Goal: Task Accomplishment & Management: Complete application form

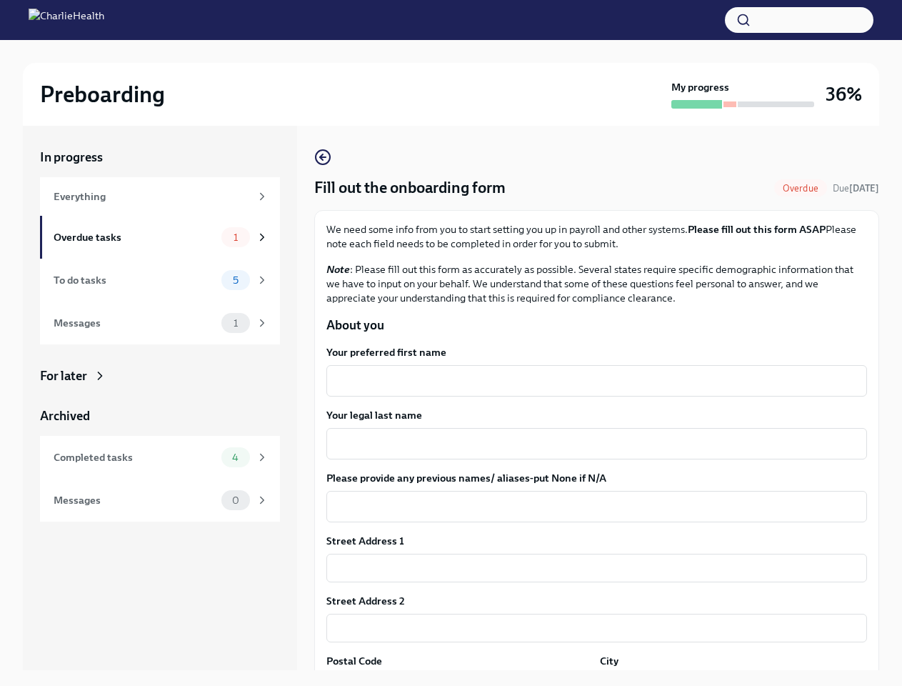
click at [799, 20] on button "button" at bounding box center [799, 20] width 149 height 26
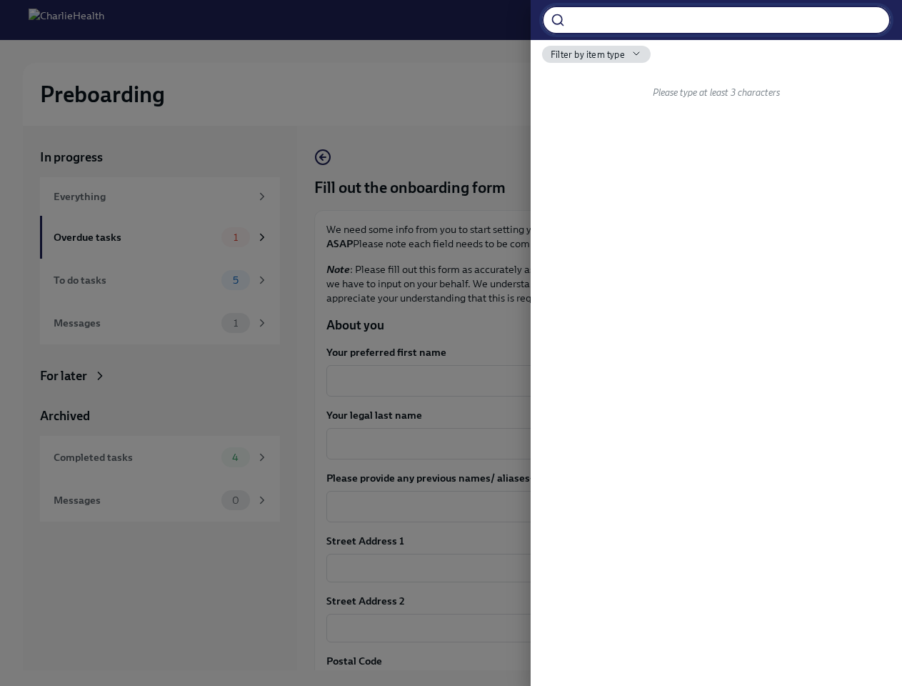
click at [591, 381] on div at bounding box center [451, 343] width 902 height 686
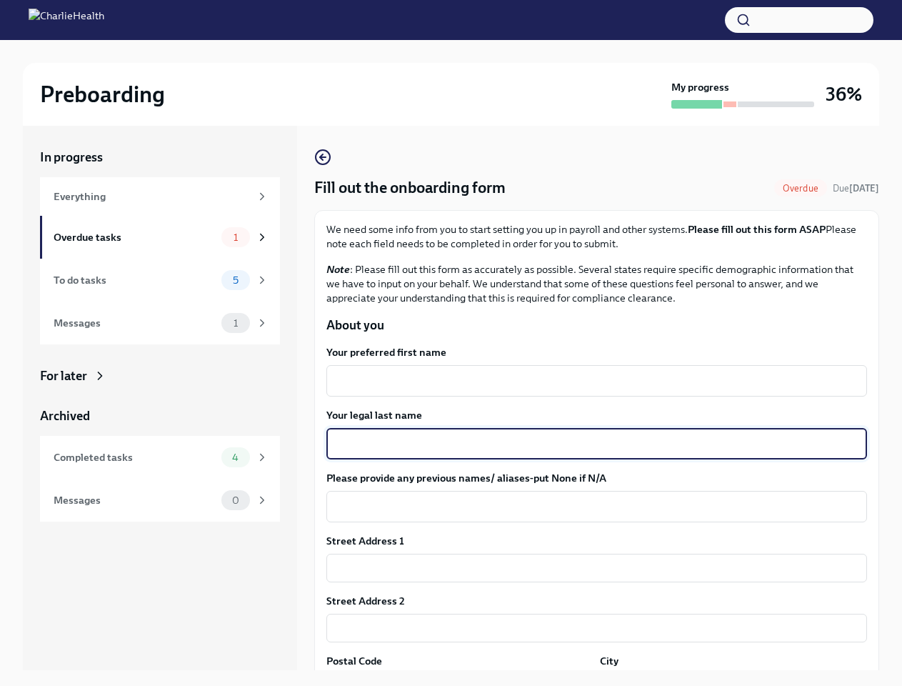
click at [591, 444] on textarea "Your legal last name" at bounding box center [597, 443] width 524 height 17
click at [591, 506] on textarea "Please provide any previous names/ aliases-put None if N/A" at bounding box center [597, 506] width 524 height 17
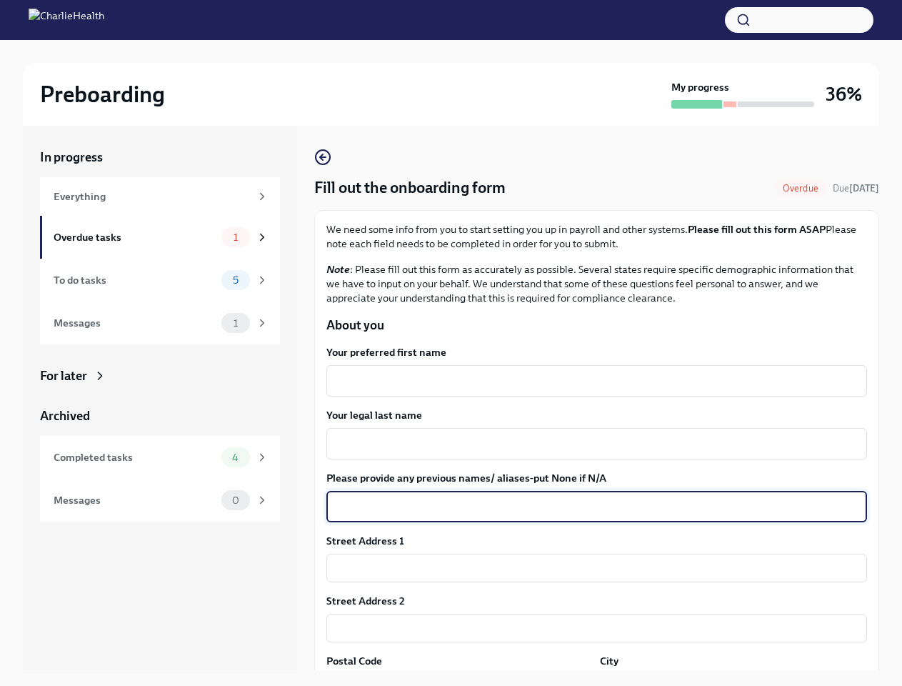
click at [591, 568] on input "text" at bounding box center [596, 568] width 541 height 29
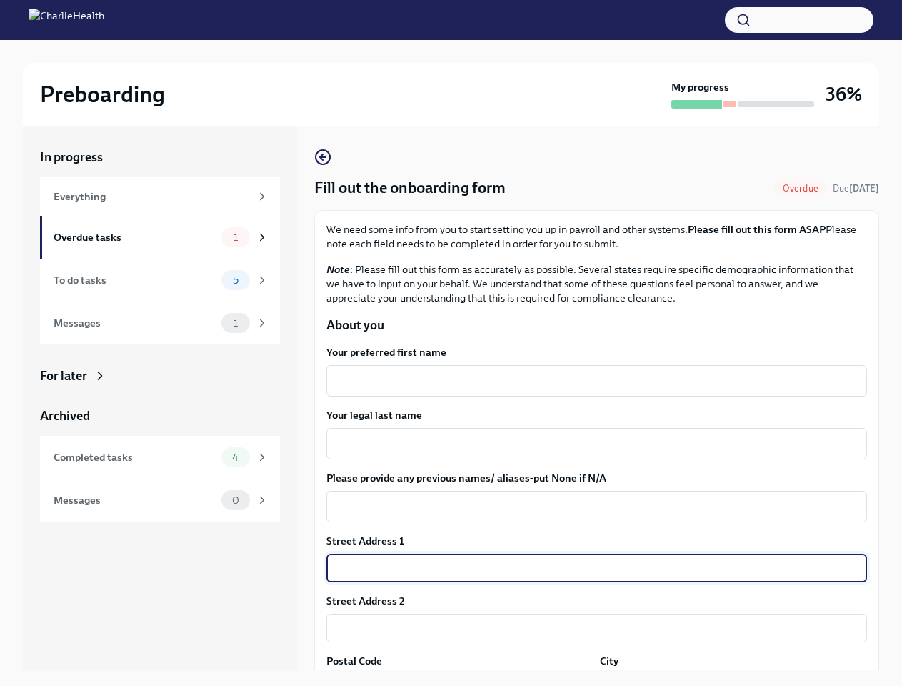
click at [591, 628] on input "text" at bounding box center [596, 628] width 541 height 29
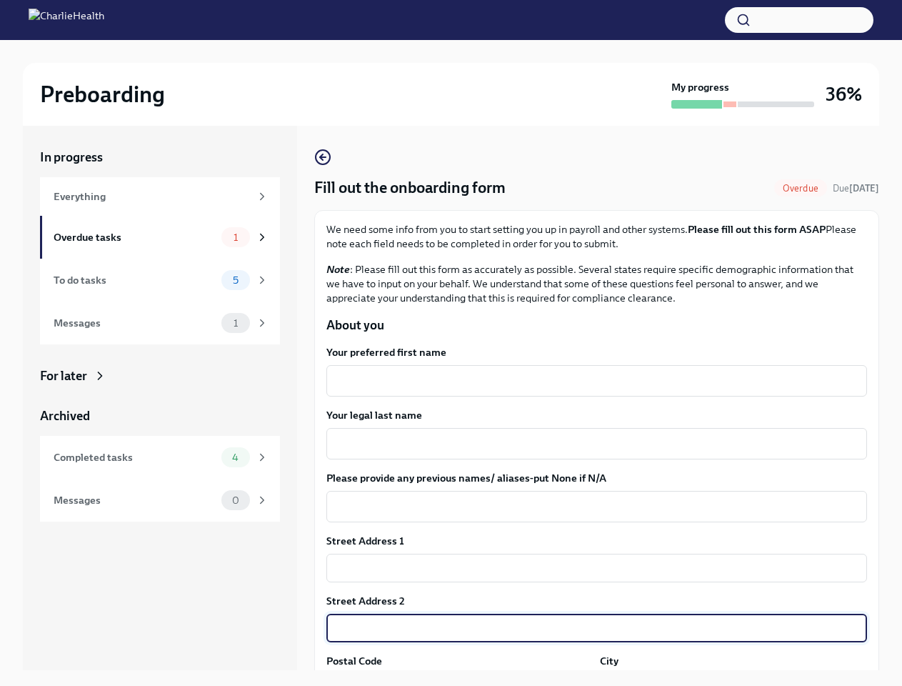
click at [457, 679] on div "In progress Everything Overdue tasks 1 To do tasks 5 Messages 1 For later Archi…" at bounding box center [451, 409] width 857 height 567
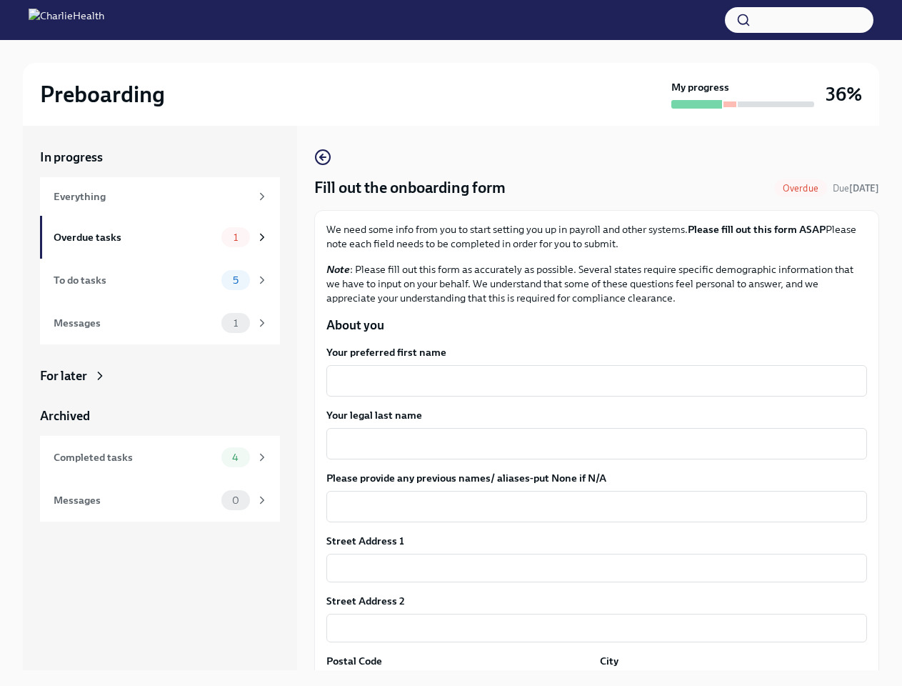
click at [724, 679] on div "In progress Everything Overdue tasks 1 To do tasks 5 Messages 1 For later Archi…" at bounding box center [451, 409] width 857 height 567
